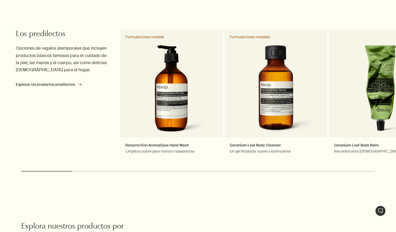
scroll to position [233, 0]
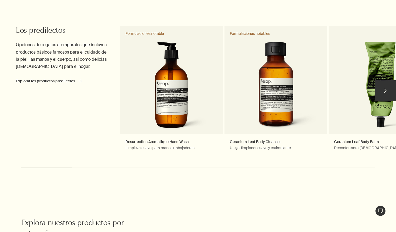
click at [389, 93] on button "chevron" at bounding box center [385, 90] width 21 height 21
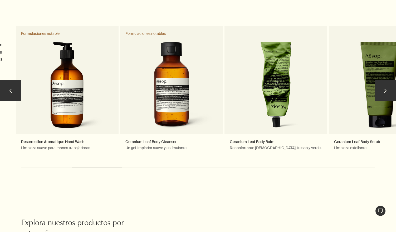
click at [389, 93] on button "chevron" at bounding box center [385, 90] width 21 height 21
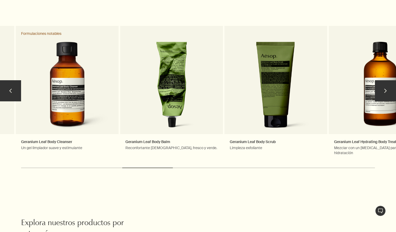
click at [389, 93] on button "chevron" at bounding box center [385, 90] width 21 height 21
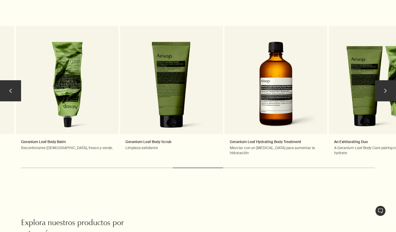
click at [389, 93] on button "chevron" at bounding box center [385, 90] width 21 height 21
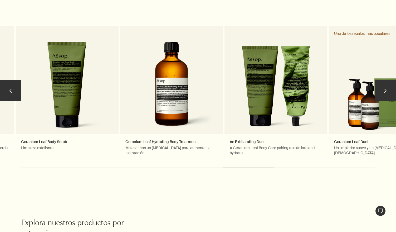
click at [389, 93] on button "chevron" at bounding box center [385, 90] width 21 height 21
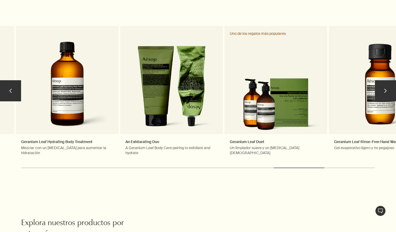
click at [389, 93] on button "chevron" at bounding box center [385, 90] width 21 height 21
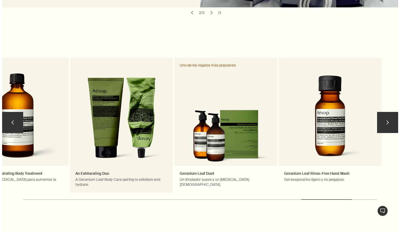
scroll to position [0, 0]
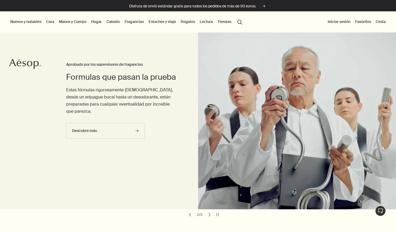
click at [114, 22] on link "Cabello" at bounding box center [114, 21] width 16 height 7
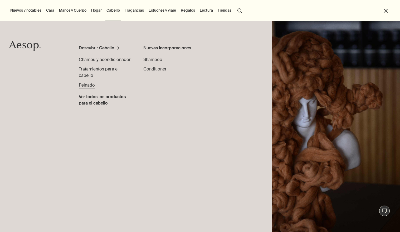
click at [90, 86] on span "Peinado" at bounding box center [87, 85] width 16 height 6
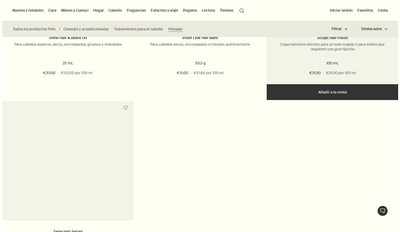
scroll to position [260, 0]
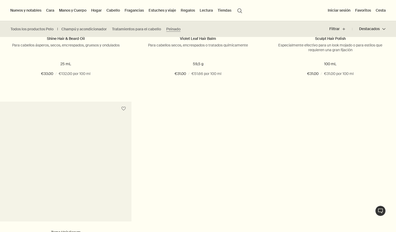
click at [191, 11] on link "Regalos" at bounding box center [188, 10] width 16 height 7
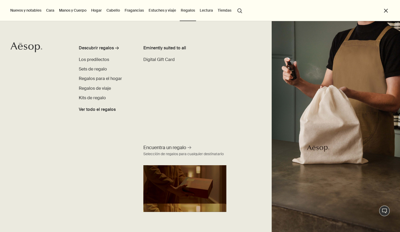
click at [136, 13] on link "Fragancias" at bounding box center [134, 10] width 21 height 7
